Goal: Task Accomplishment & Management: Use online tool/utility

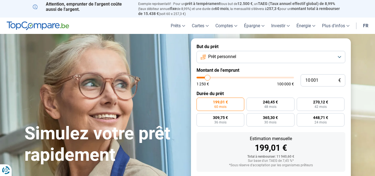
click at [254, 57] on button "Prêt personnel" at bounding box center [271, 57] width 149 height 12
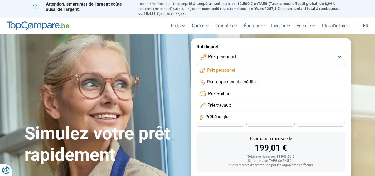
click at [238, 104] on li "Prêt travaux" at bounding box center [271, 106] width 143 height 12
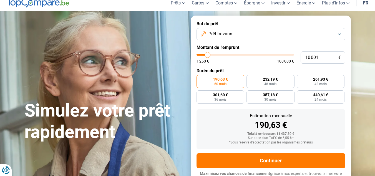
scroll to position [28, 0]
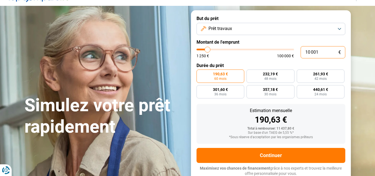
drag, startPoint x: 320, startPoint y: 51, endPoint x: 296, endPoint y: 50, distance: 24.7
click at [296, 50] on div "10 001 € 1 250 € 100 000 €" at bounding box center [271, 52] width 149 height 12
type input "3"
type input "1250"
type input "35"
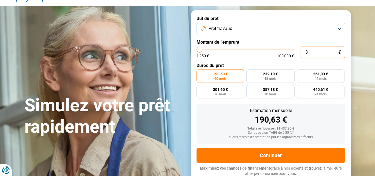
type input "1250"
type input "350"
type input "1250"
type input "3 500"
type input "3500"
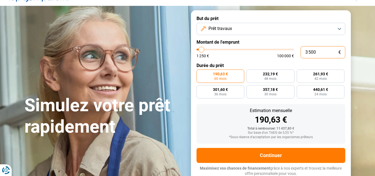
type input "350"
type input "1250"
type input "35"
type input "1250"
type input "3"
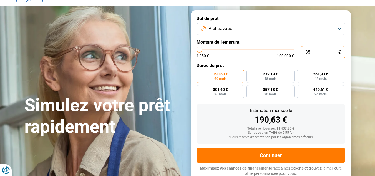
type input "1250"
type input "0"
type input "1250"
type input "12 503"
type input "12500"
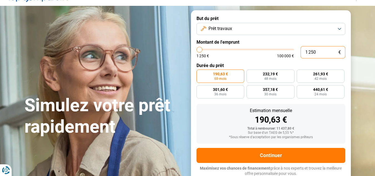
radio input "true"
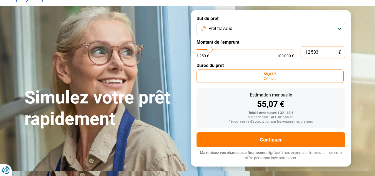
type input "125 035"
type input "100000"
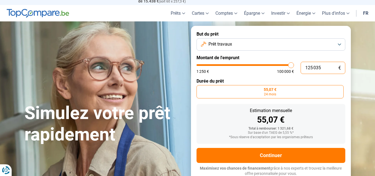
type input "12 503"
type input "12500"
type input "1 250"
type input "1250"
type input "125"
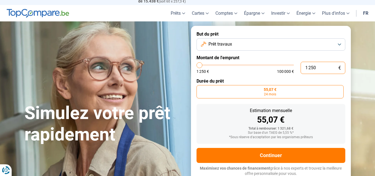
type input "1250"
type input "12"
type input "1250"
type input "1"
type input "1250"
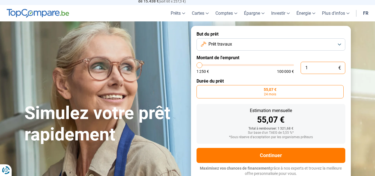
type input "0"
type input "1250"
type input "3"
type input "1250"
type input "35"
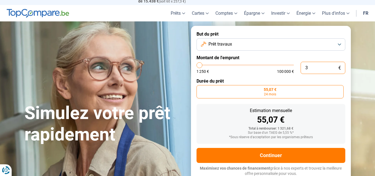
type input "1250"
type input "350"
type input "1250"
type input "3 500"
type input "3500"
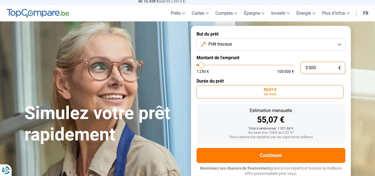
type input "35 000"
type input "35000"
radio input "false"
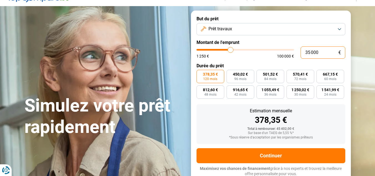
scroll to position [28, 0]
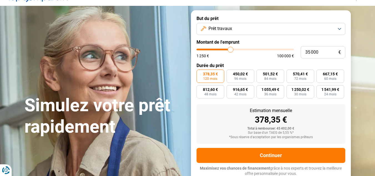
click at [337, 103] on form "But du prêt Prêt travaux Montant de l'emprunt 35 000 € 1 250 € 100 000 € Durée …" at bounding box center [271, 95] width 160 height 171
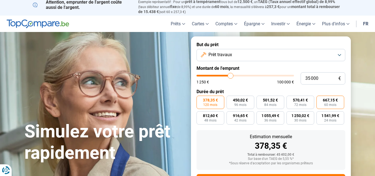
scroll to position [0, 0]
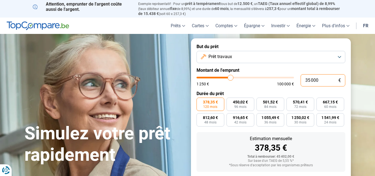
click at [309, 80] on input "35 000" at bounding box center [323, 80] width 45 height 12
click at [312, 79] on input "35 000" at bounding box center [323, 80] width 45 height 12
type input "3 000"
type input "3000"
radio input "true"
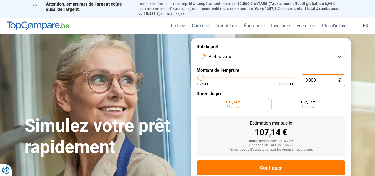
scroll to position [13, 0]
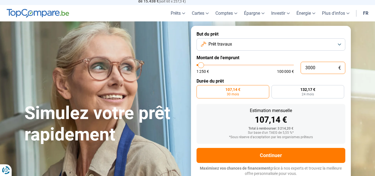
type input "0"
type input "1250"
type input "4"
type input "1250"
type input "40"
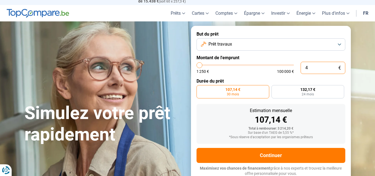
type input "1250"
type input "400"
type input "1250"
type input "4 000"
type input "4000"
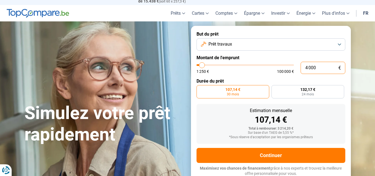
type input "40 000"
type input "40000"
radio input "false"
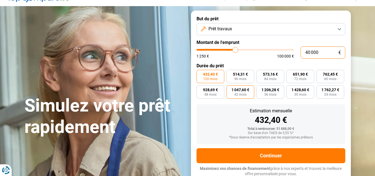
scroll to position [28, 0]
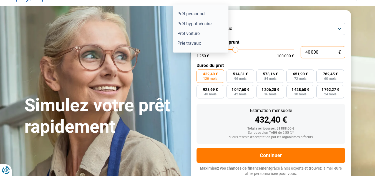
type input "40 000"
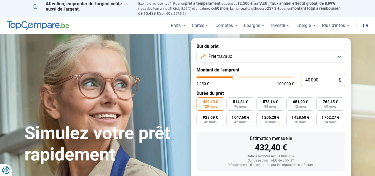
scroll to position [0, 0]
